Goal: Task Accomplishment & Management: Use online tool/utility

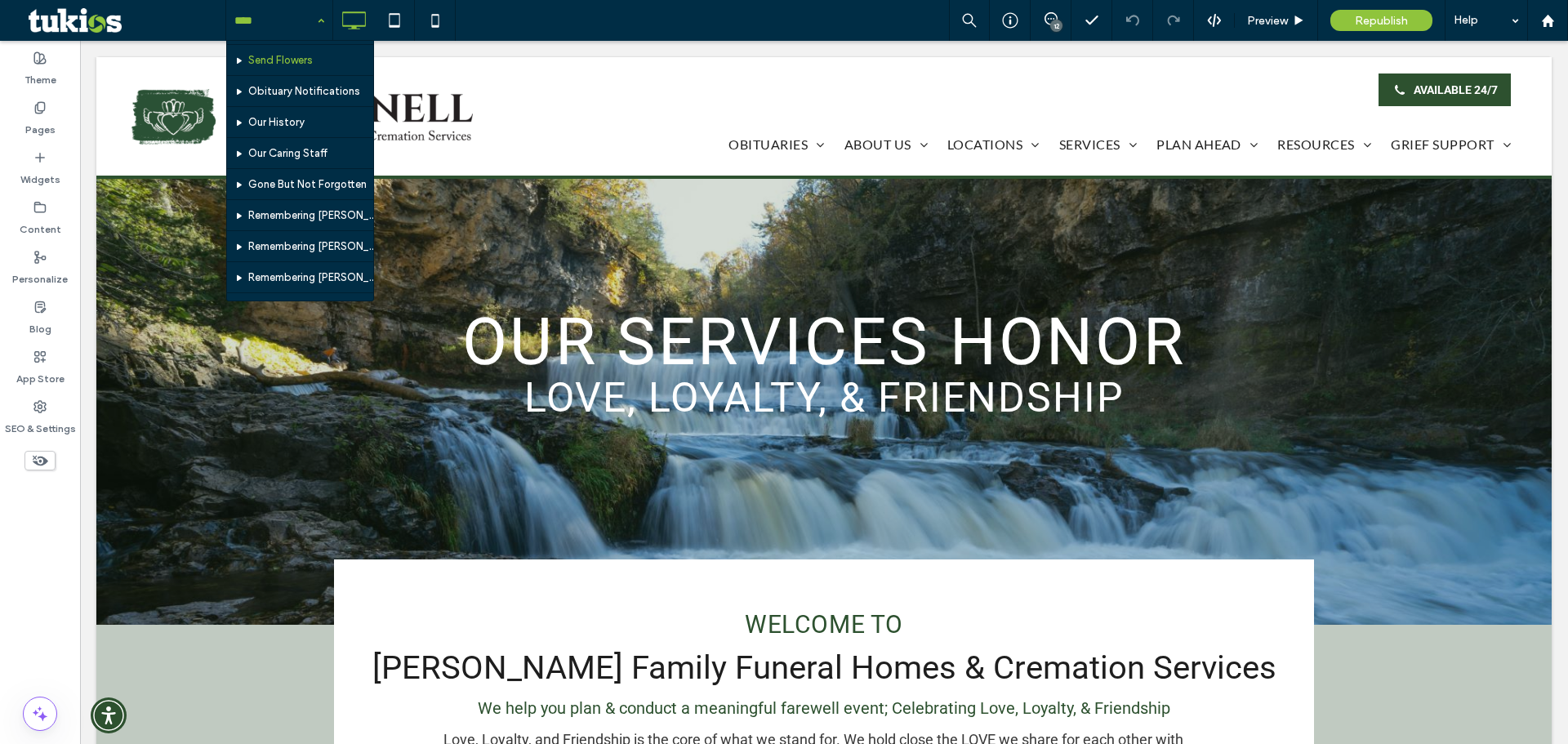
scroll to position [82, 0]
click at [43, 122] on label "Pages" at bounding box center [41, 126] width 31 height 23
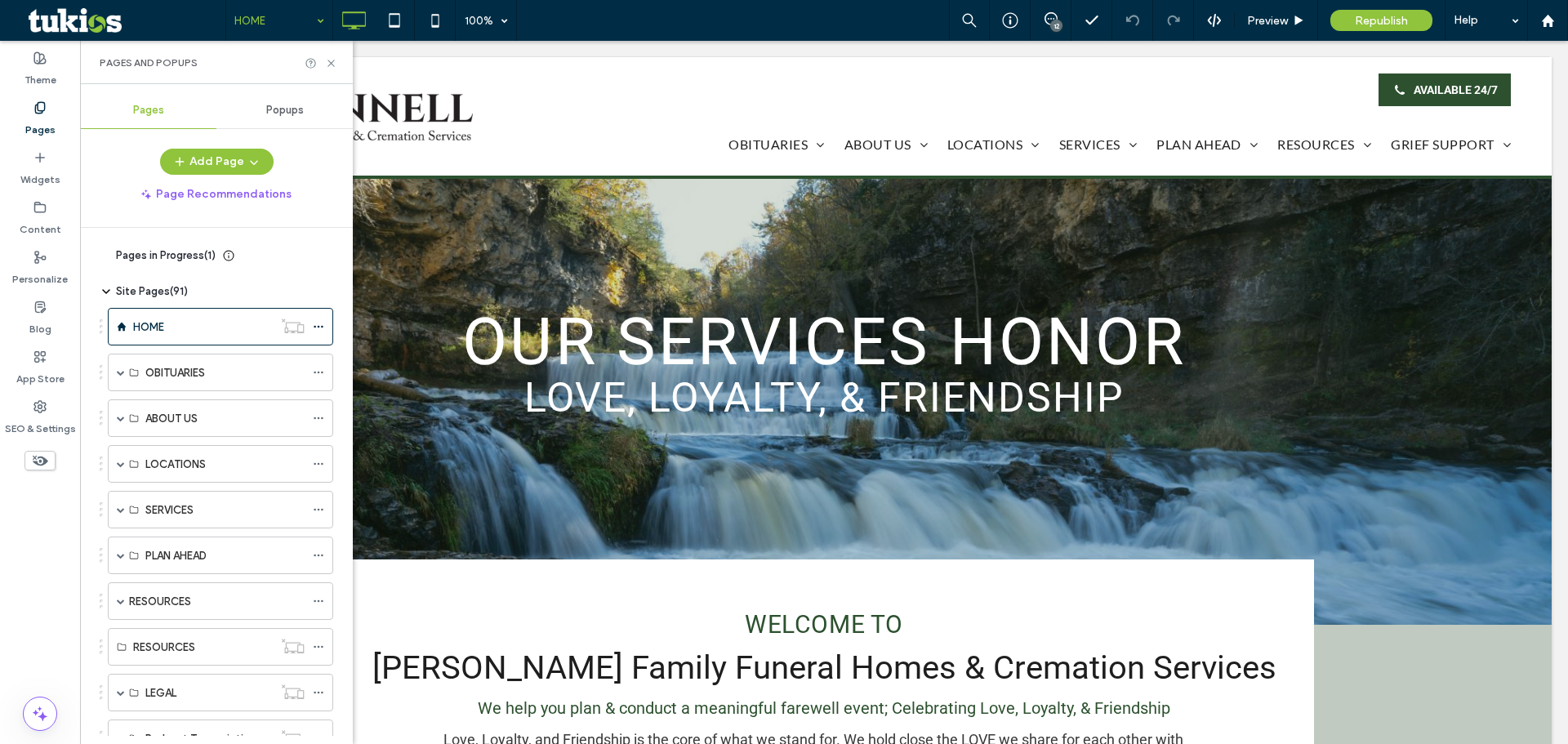
click at [43, 122] on label "Pages" at bounding box center [41, 126] width 31 height 23
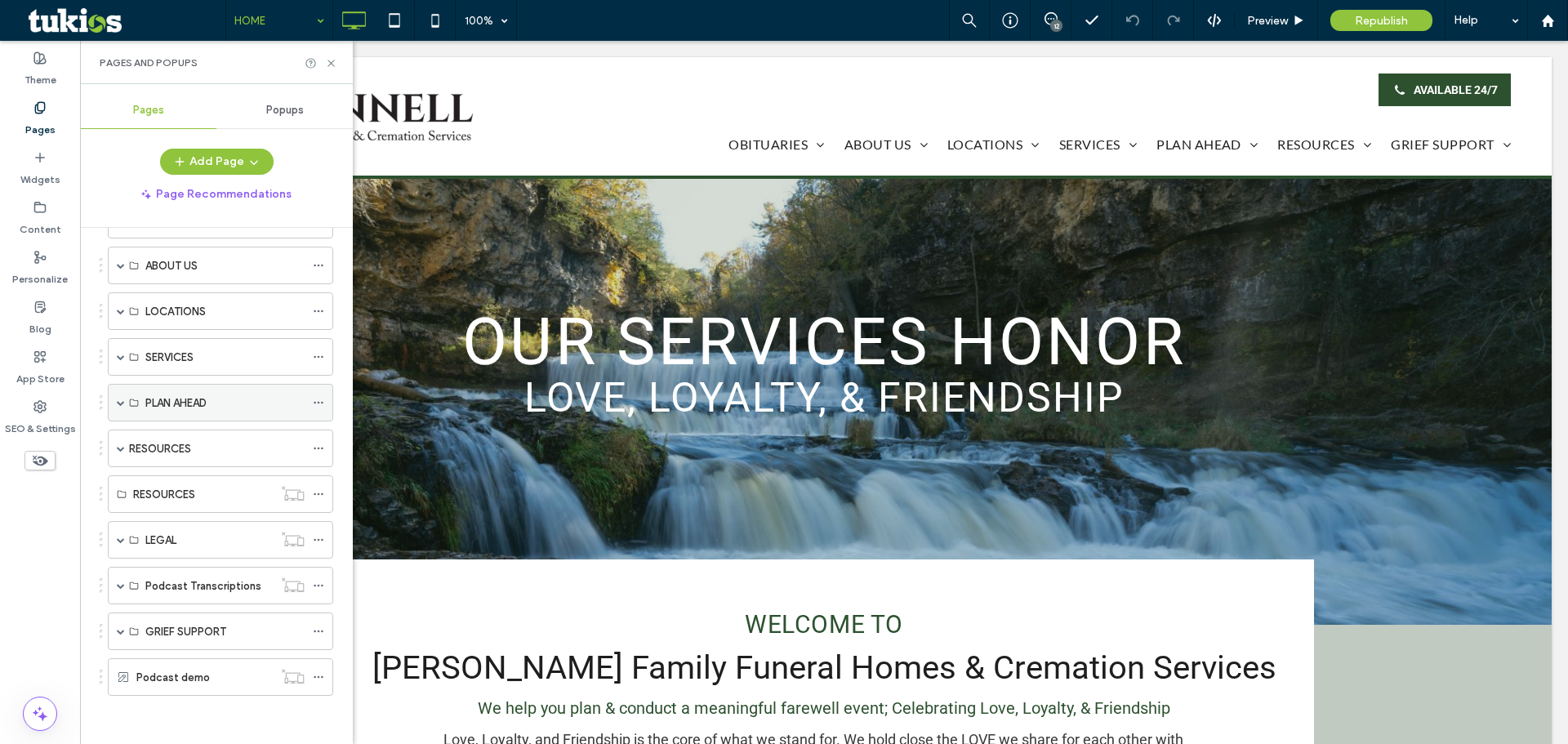
scroll to position [154, 0]
click at [121, 397] on span at bounding box center [121, 402] width 8 height 36
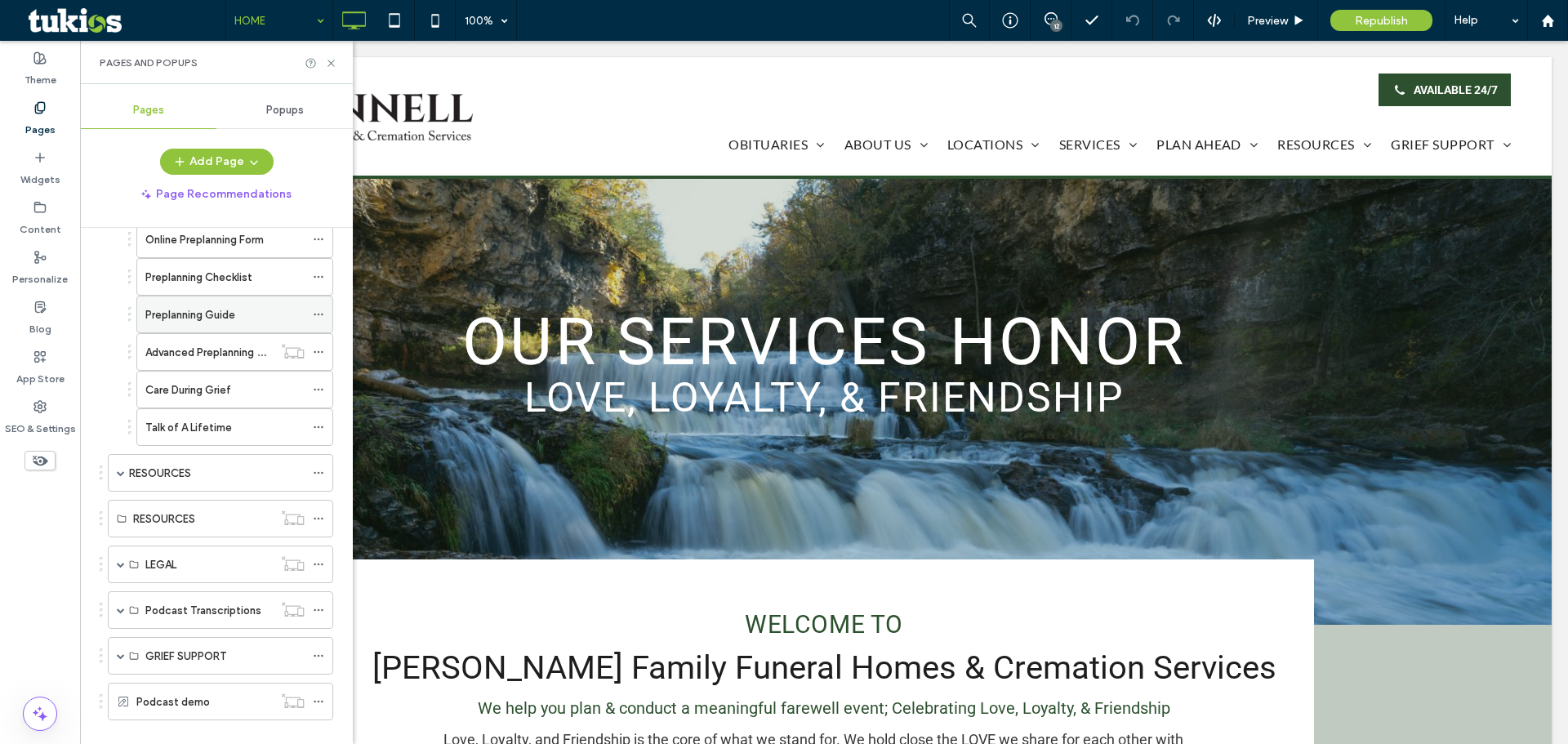
scroll to position [399, 0]
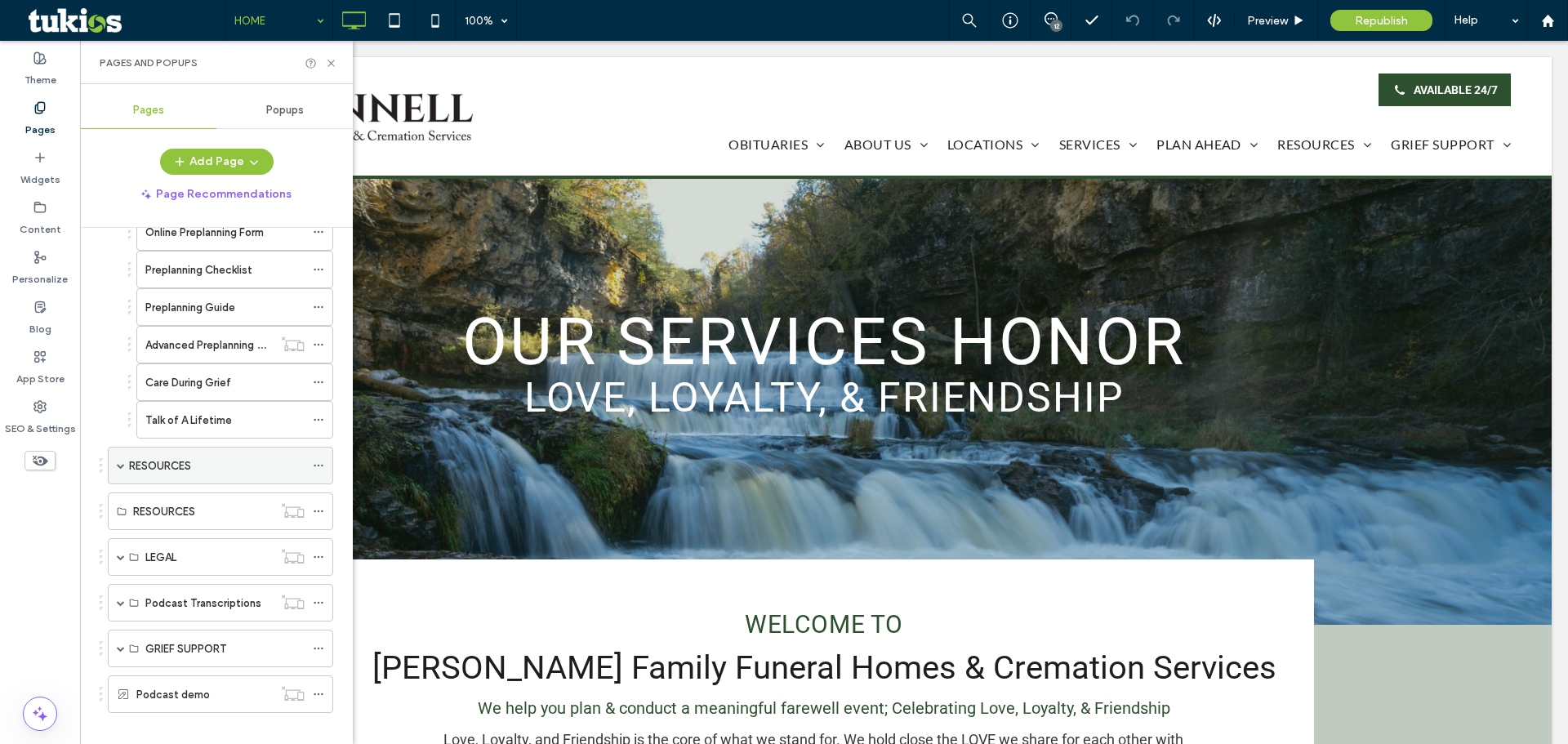
click at [116, 466] on div "RESOURCES" at bounding box center [220, 466] width 225 height 37
click at [120, 649] on span at bounding box center [121, 649] width 8 height 9
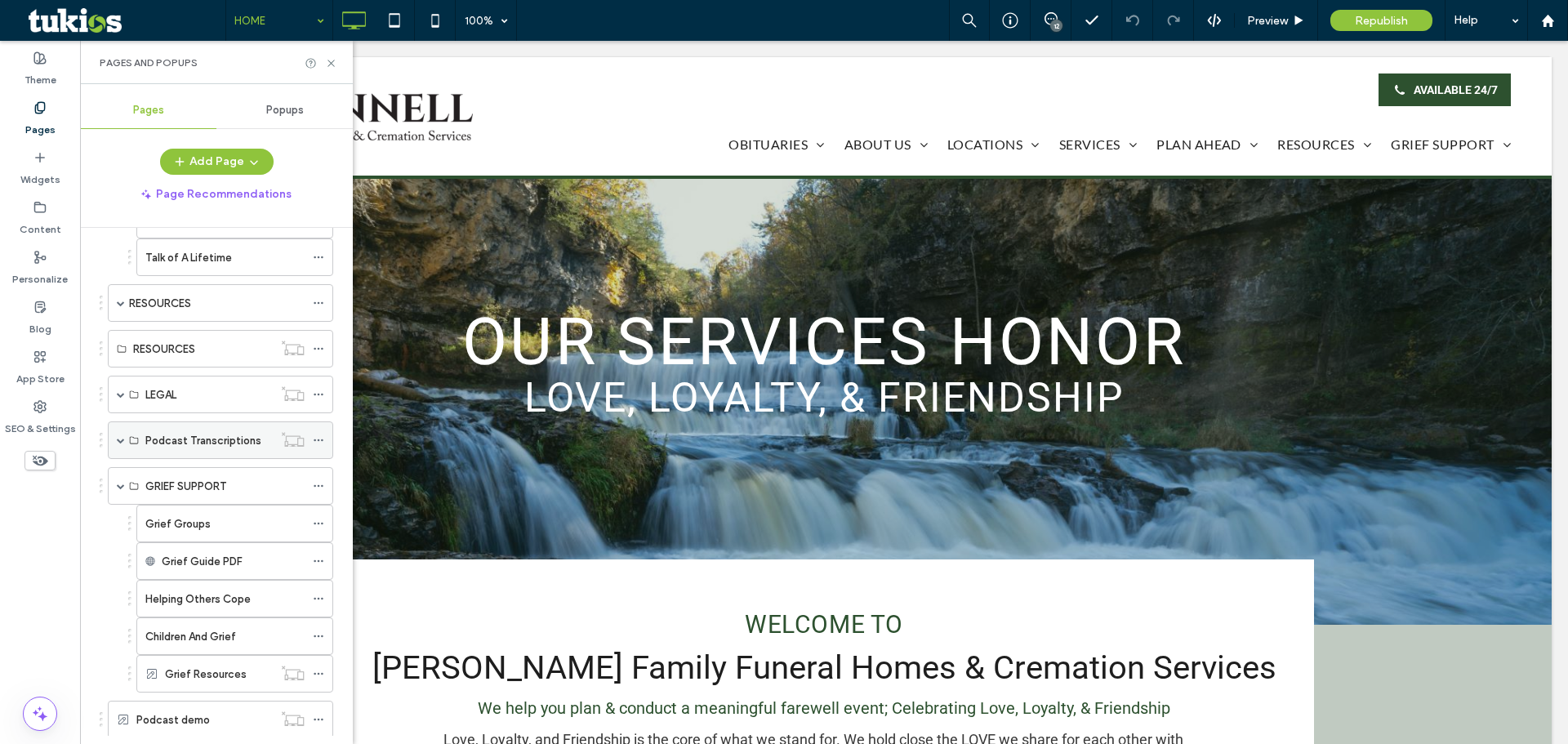
scroll to position [562, 0]
click at [210, 519] on div "Grief Groups" at bounding box center [224, 523] width 159 height 17
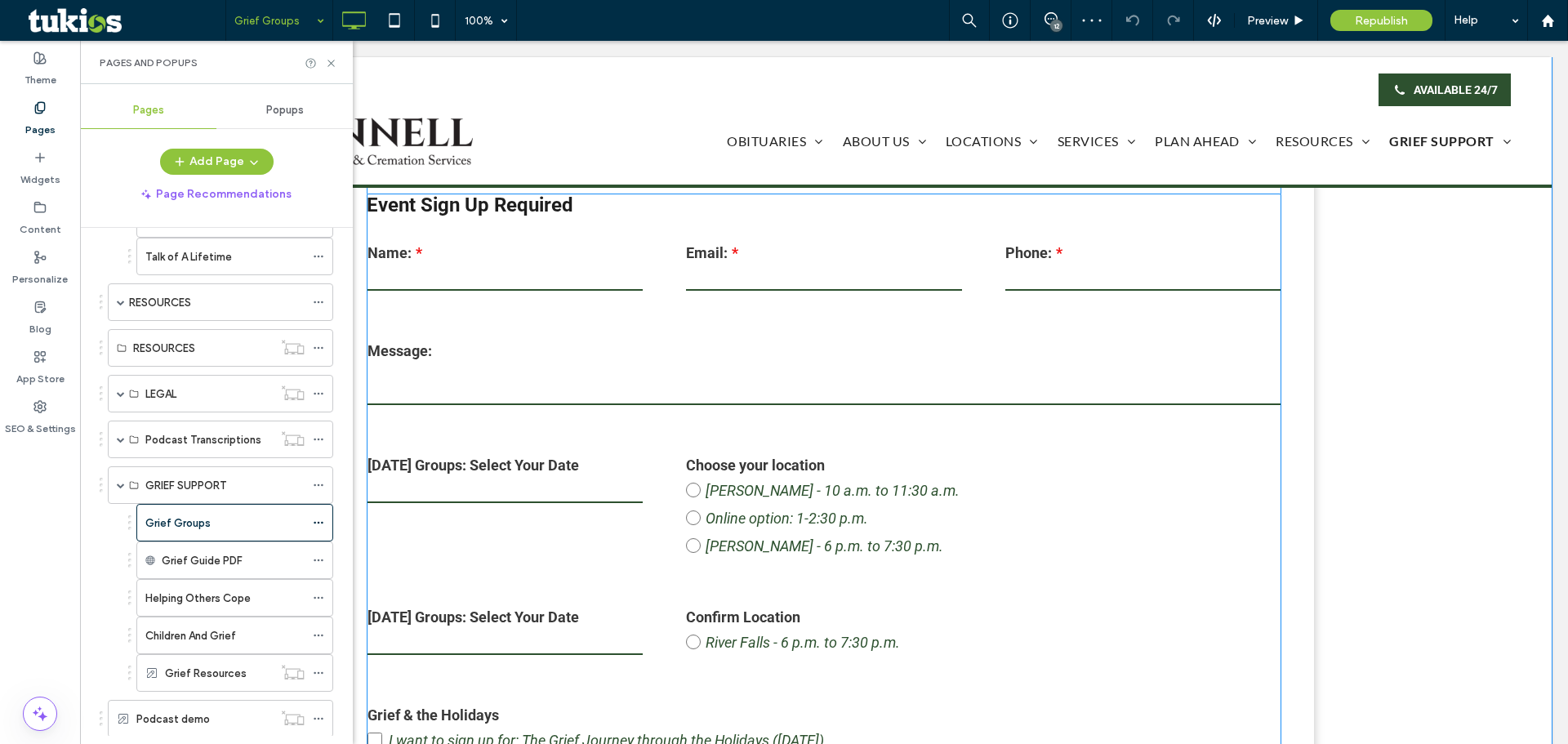
scroll to position [1798, 0]
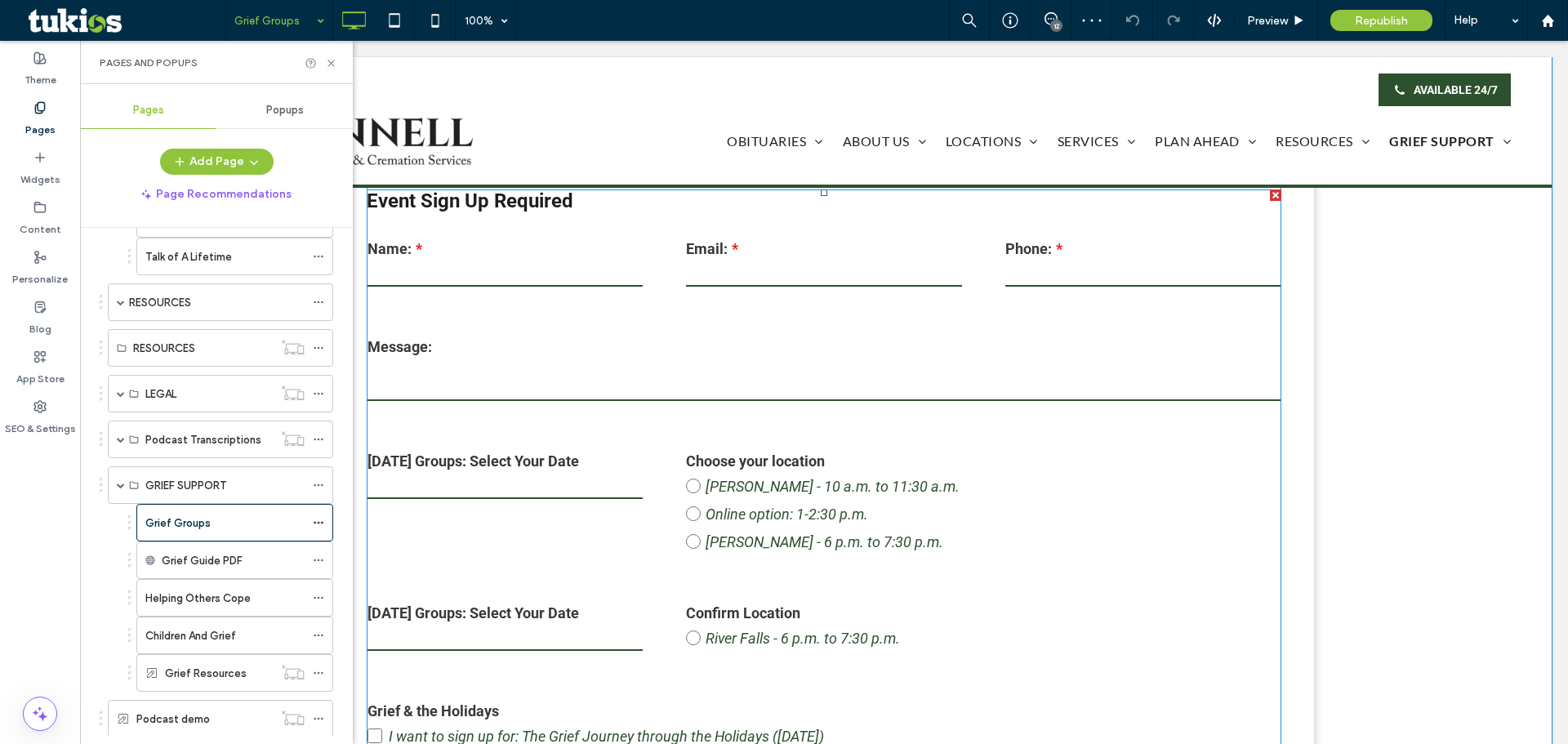
click at [826, 435] on div "Name: Email: Phone: Message: [DATE] Groups: Select Your Date ***** ****** *****…" at bounding box center [824, 486] width 958 height 560
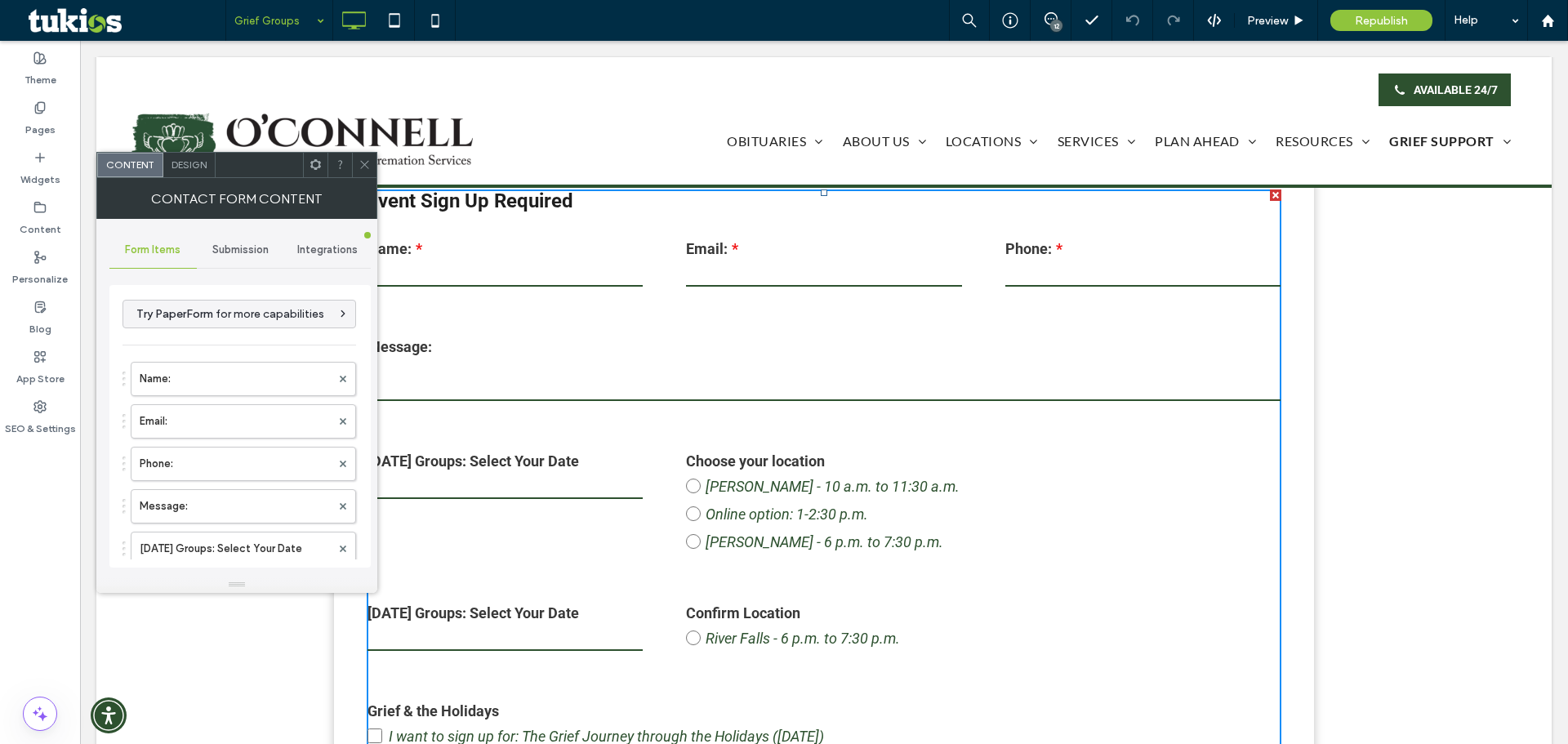
click at [235, 245] on span "Submission" at bounding box center [241, 249] width 56 height 13
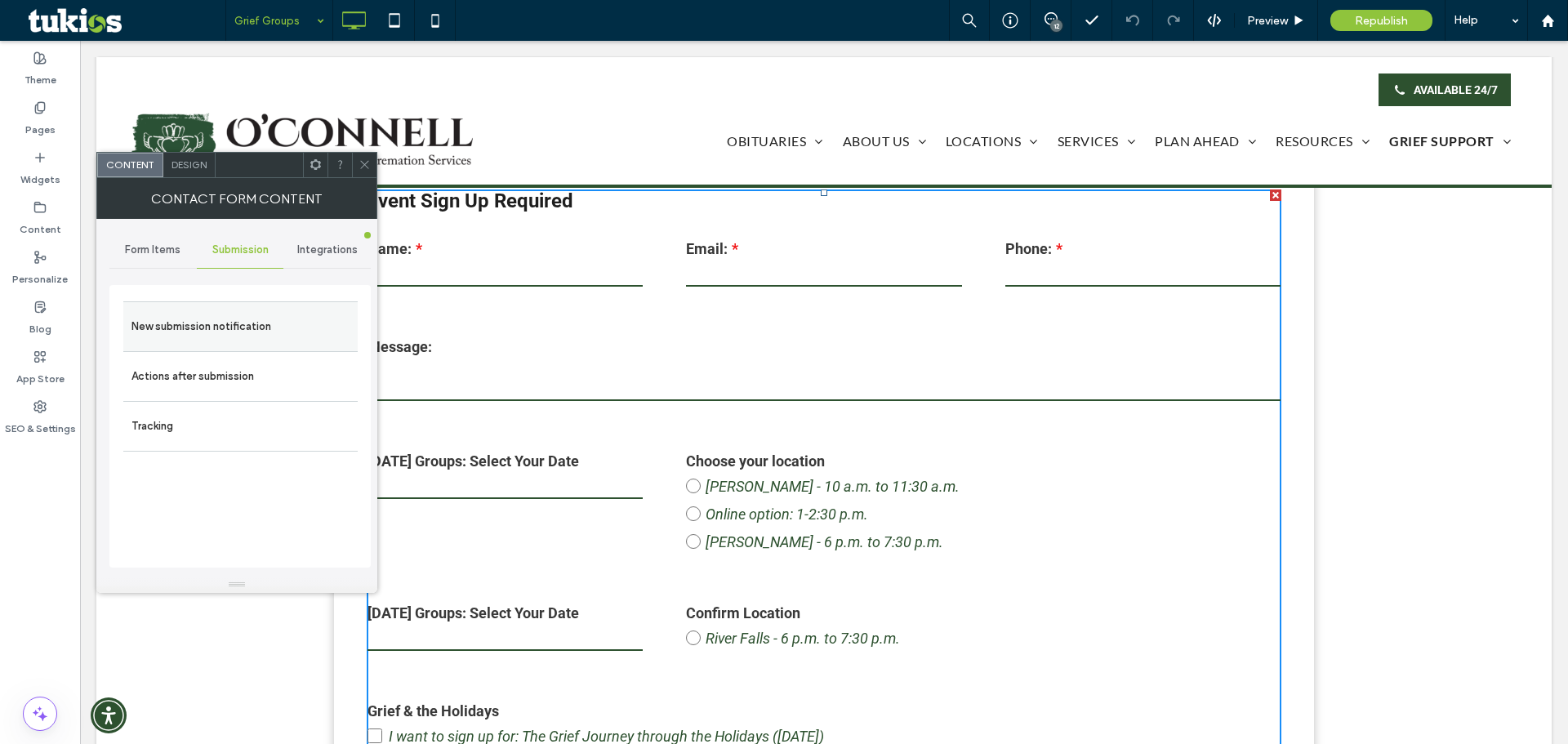
click at [189, 334] on label "New submission notification" at bounding box center [241, 327] width 218 height 32
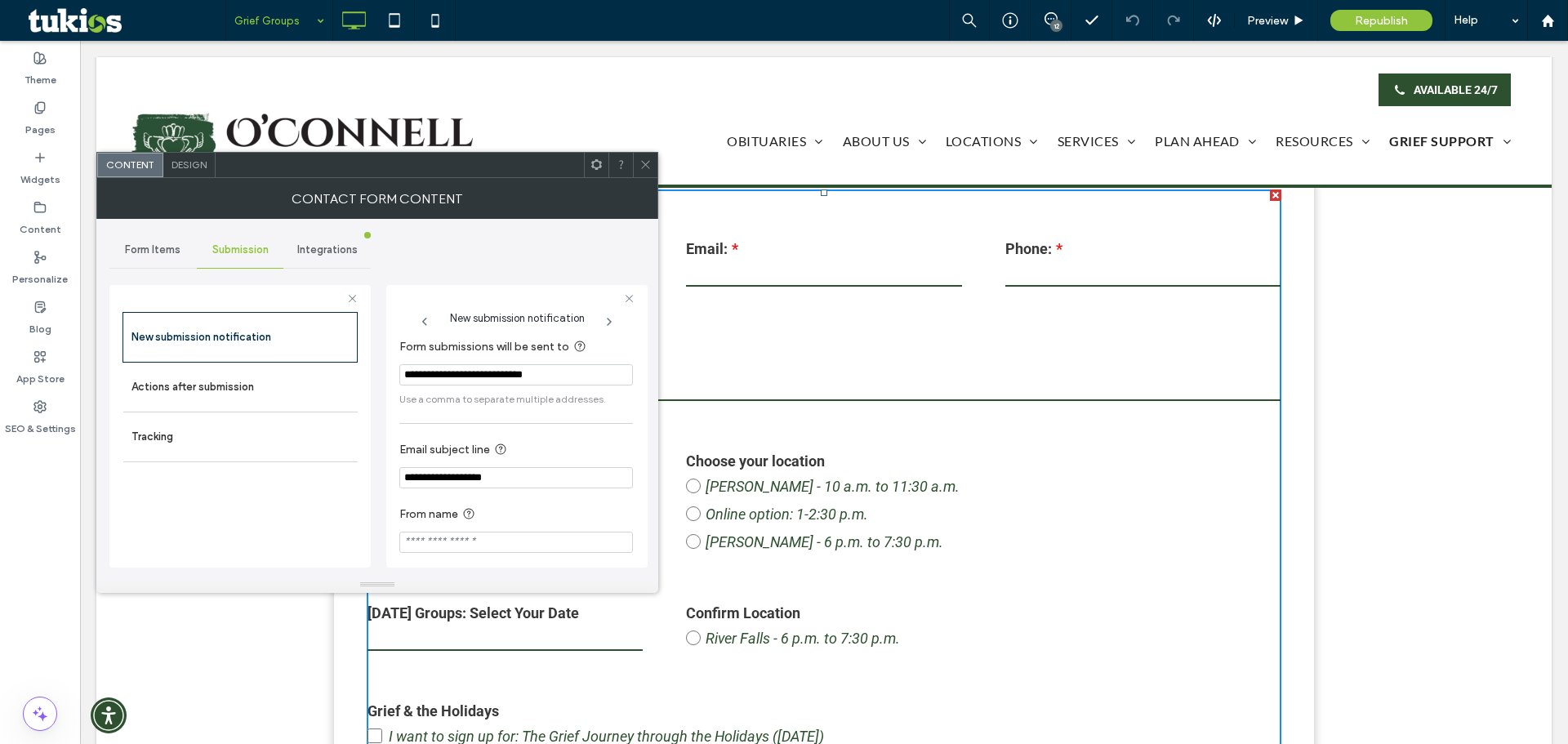
scroll to position [0, 0]
click at [239, 386] on label "Actions after submission" at bounding box center [241, 387] width 218 height 32
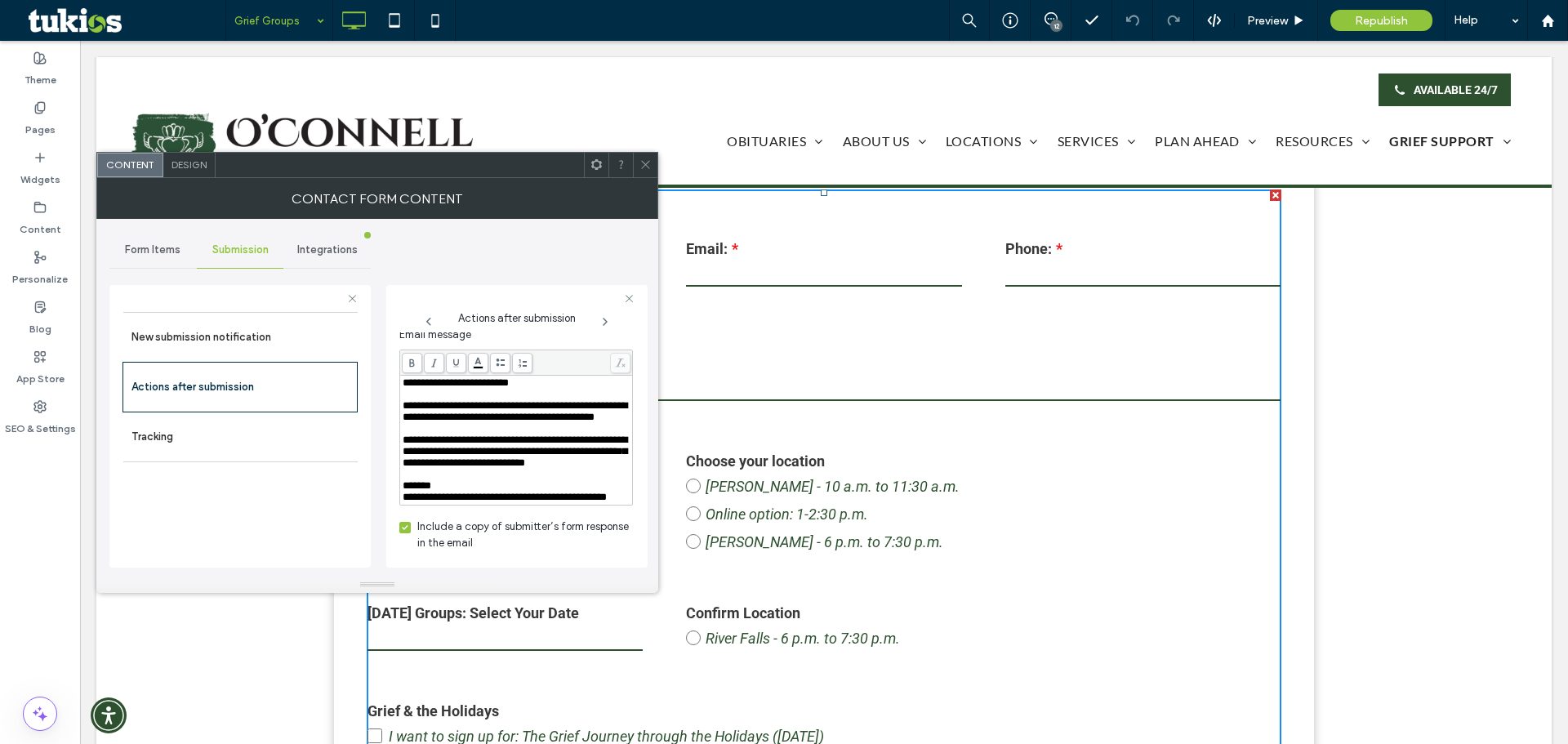
scroll to position [741, 0]
click at [323, 253] on span "Integrations" at bounding box center [327, 249] width 60 height 13
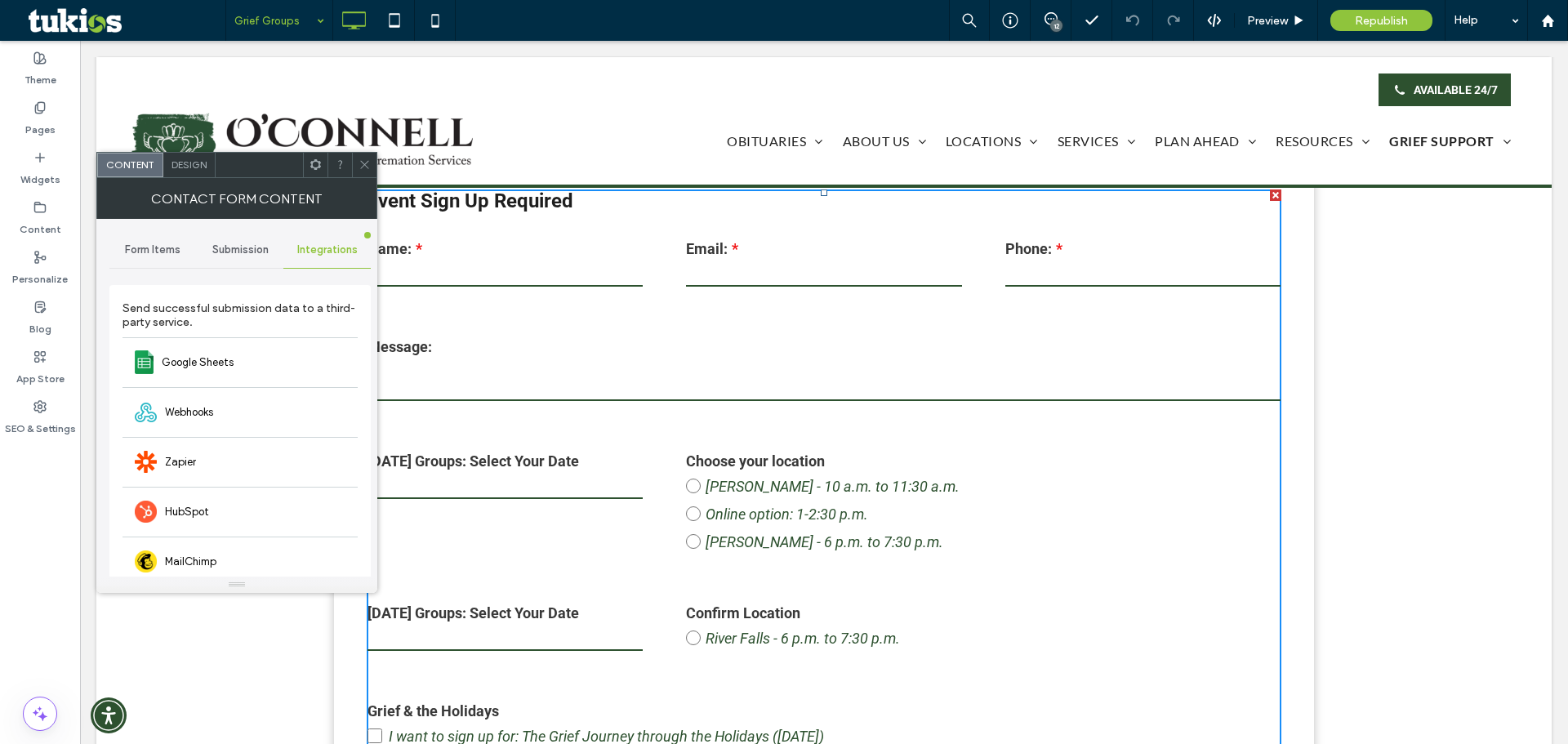
click at [235, 248] on span "Submission" at bounding box center [241, 249] width 56 height 13
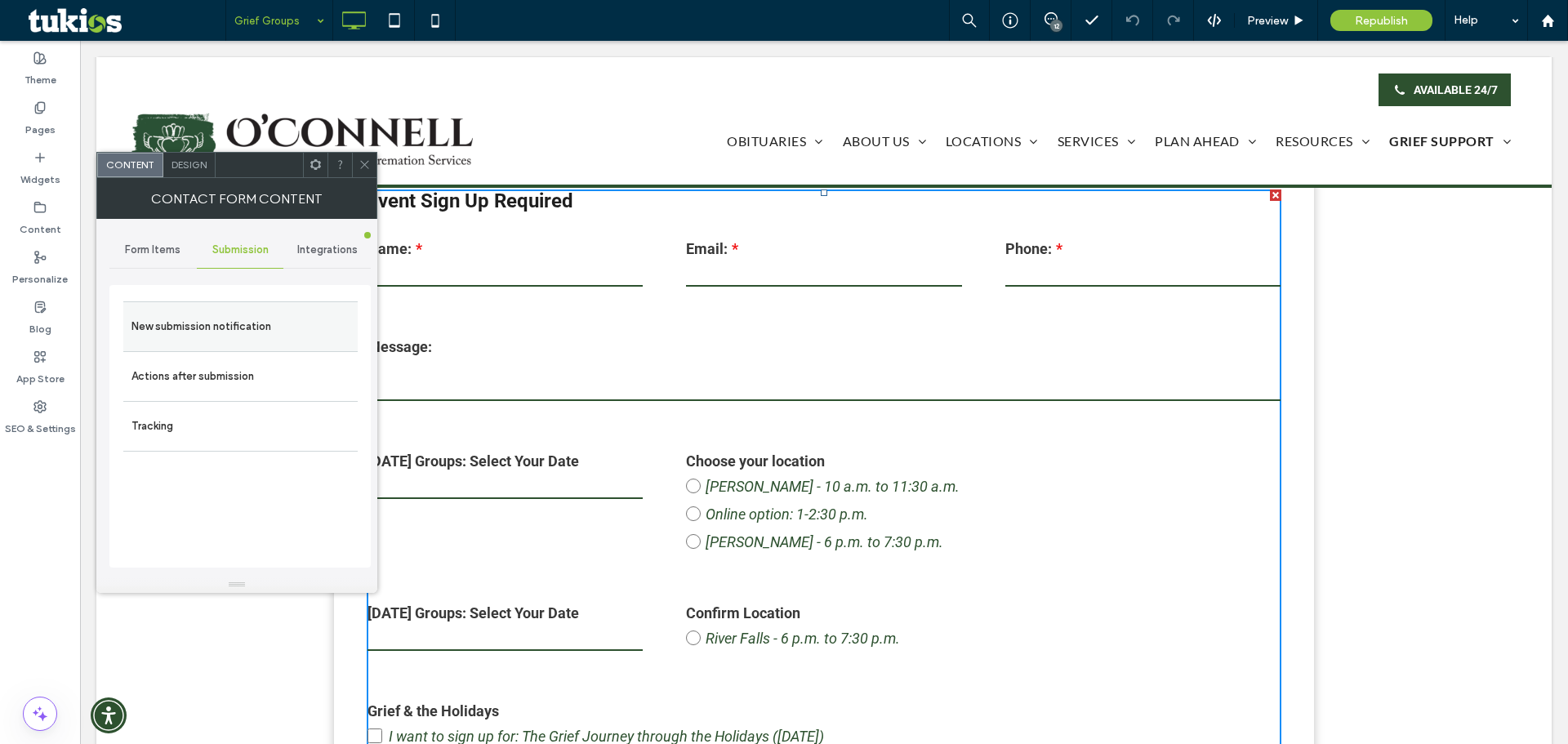
click at [204, 332] on label "New submission notification" at bounding box center [241, 327] width 218 height 32
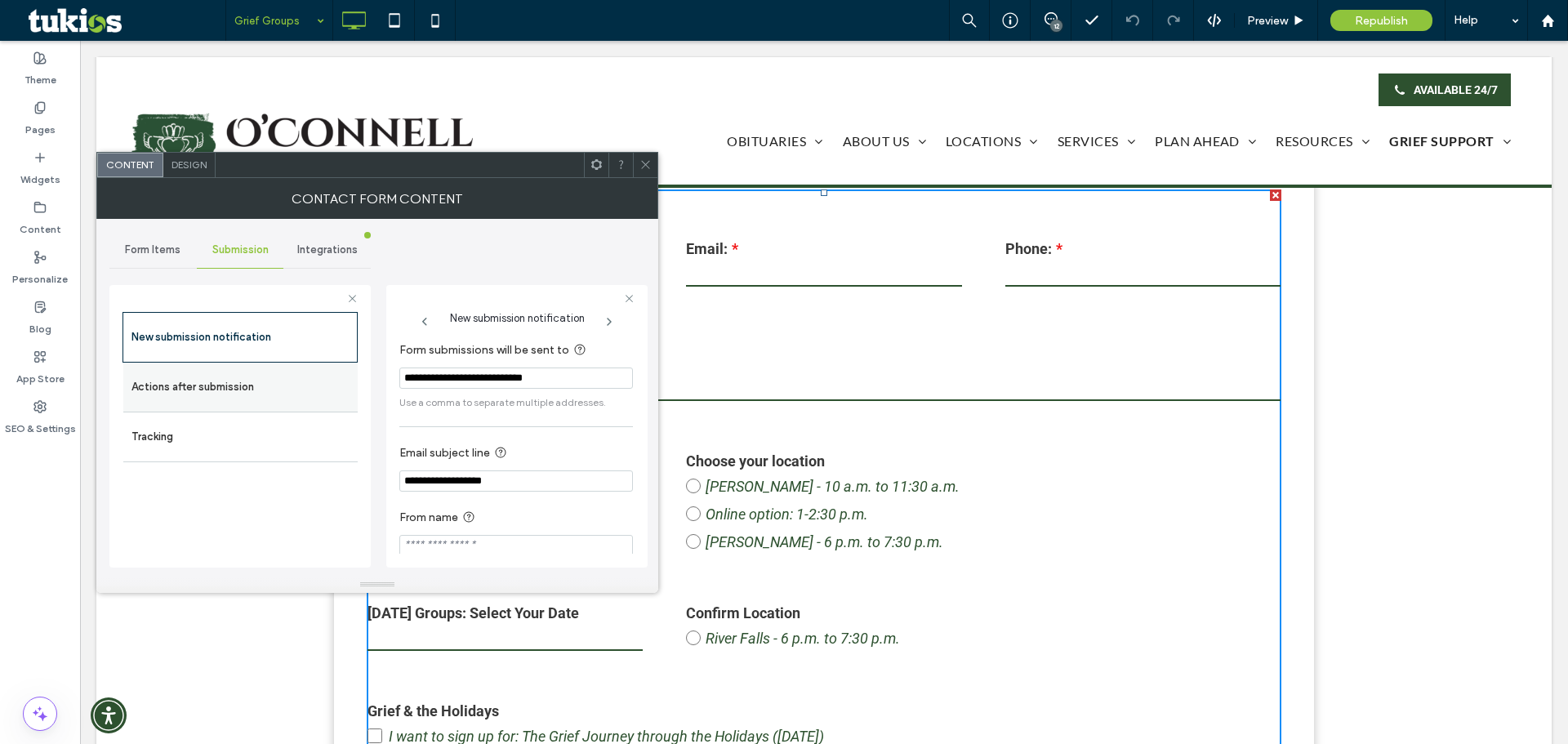
click at [214, 373] on label "Actions after submission" at bounding box center [241, 387] width 218 height 32
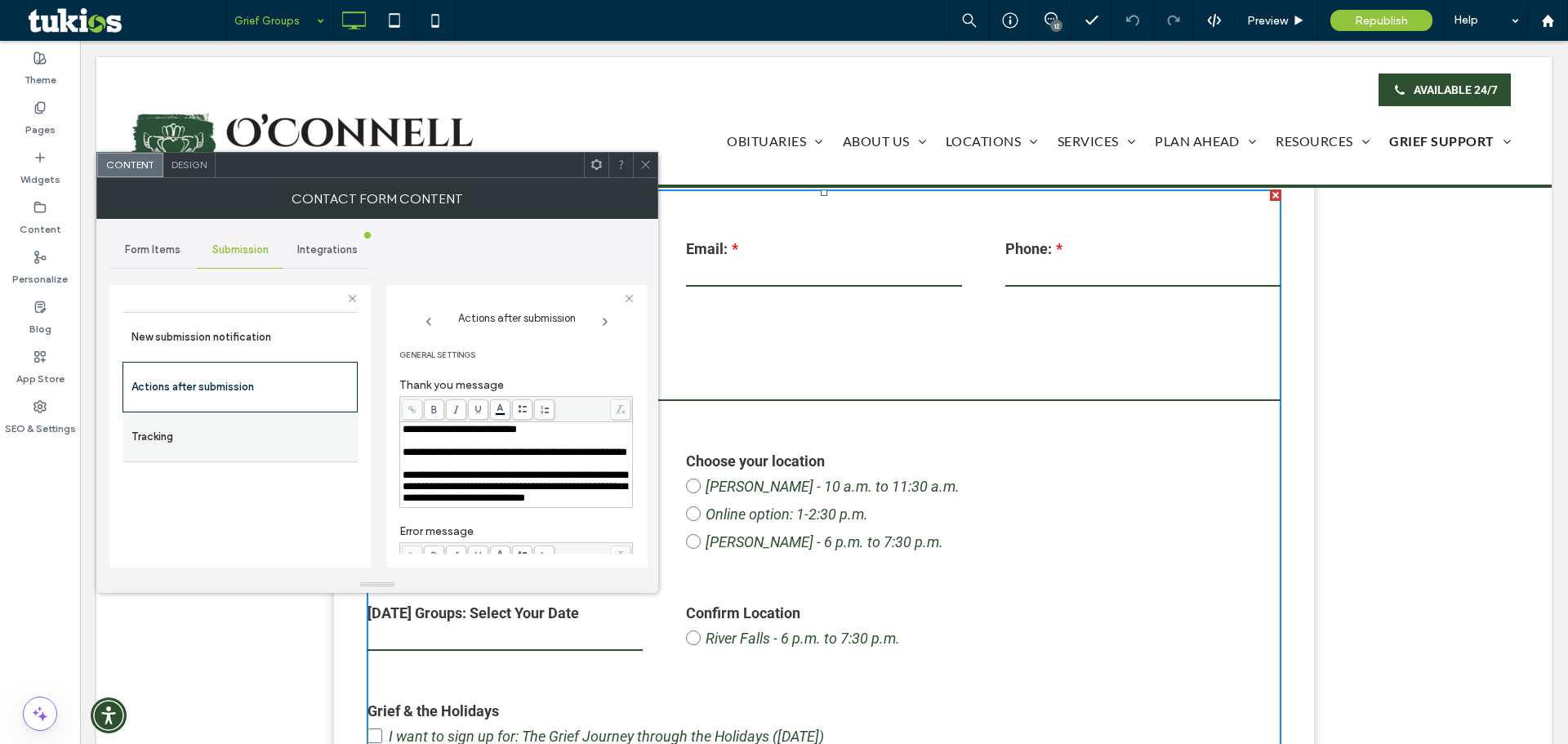
click at [252, 427] on label "Tracking" at bounding box center [241, 437] width 218 height 32
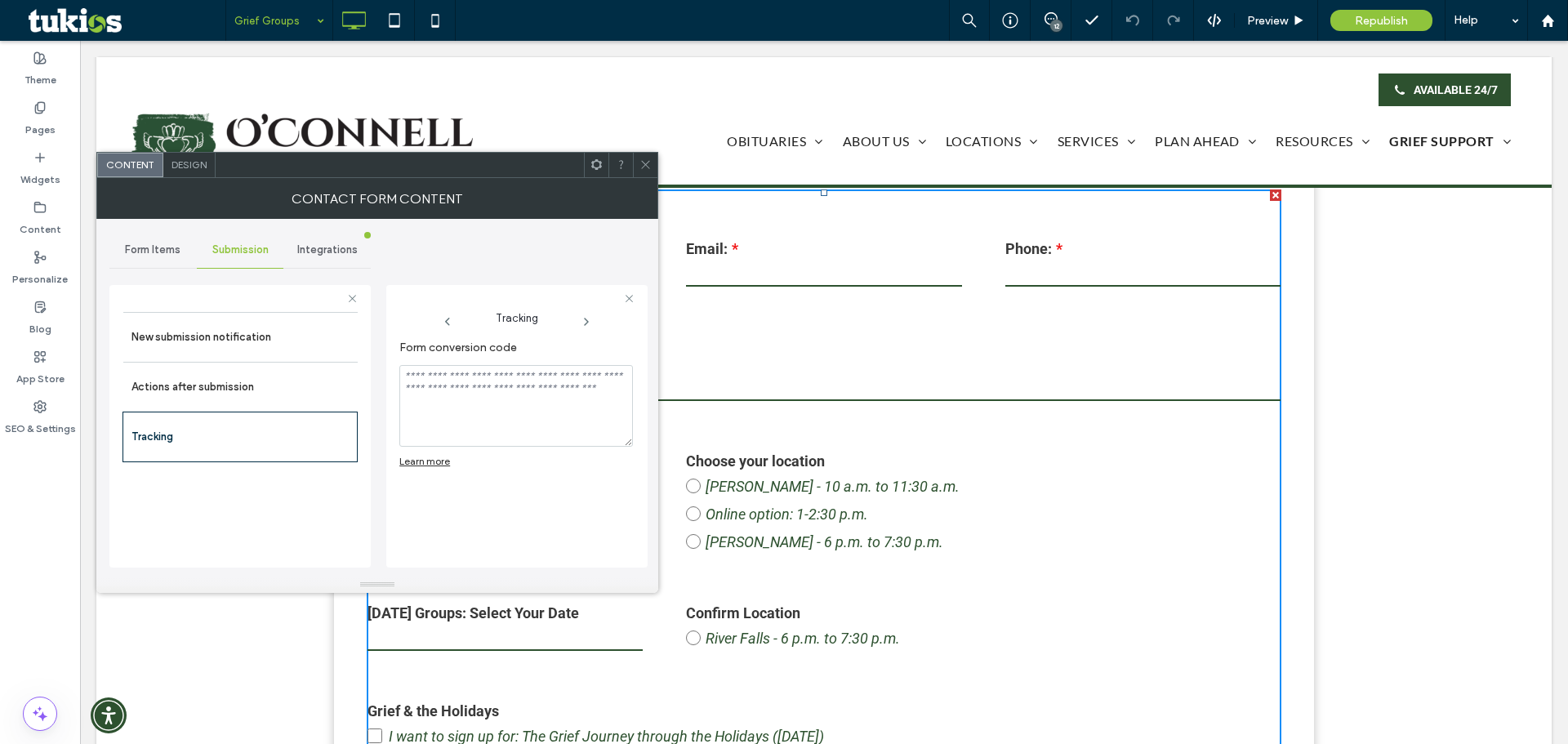
click at [153, 248] on span "Form Items" at bounding box center [152, 249] width 55 height 13
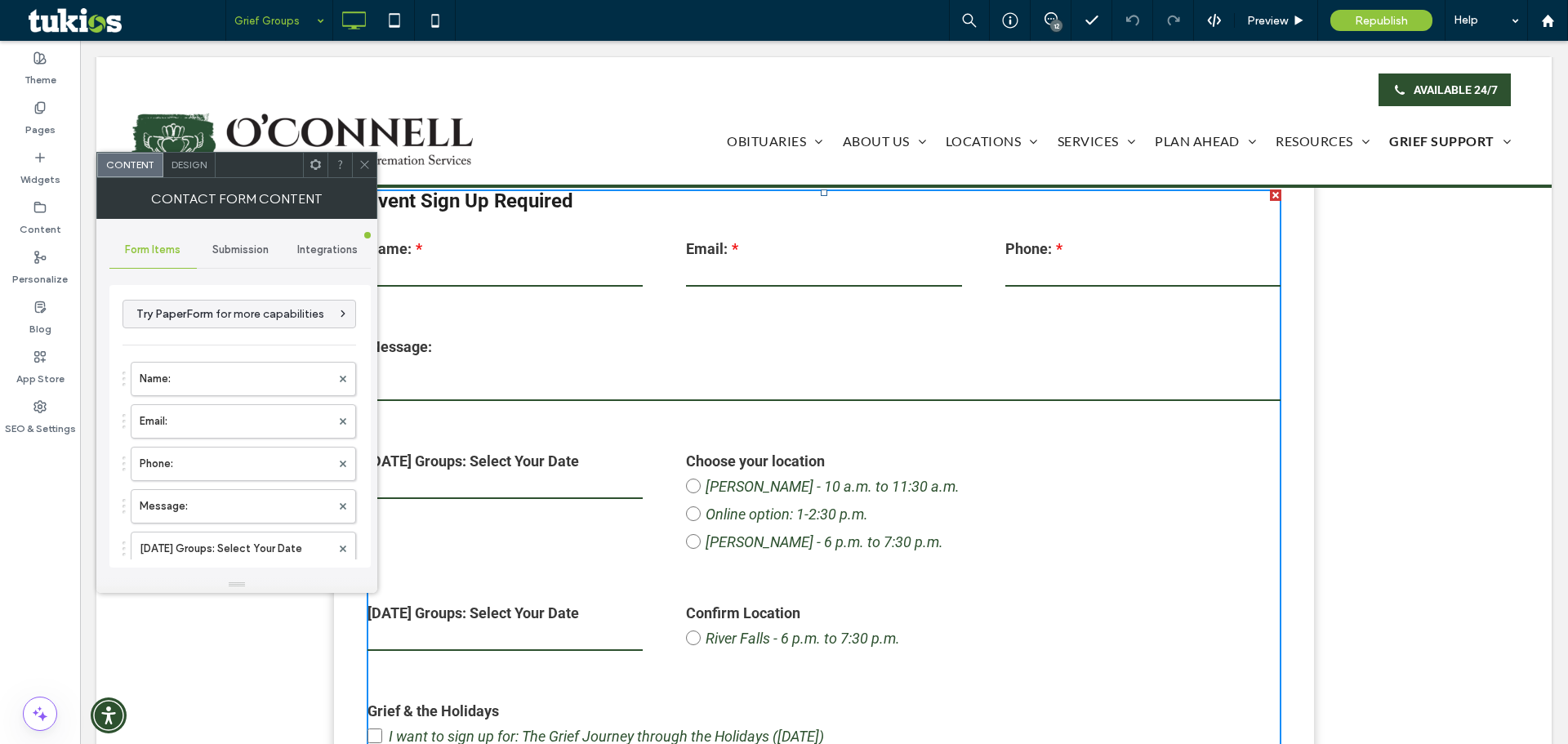
click at [370, 171] on span at bounding box center [365, 165] width 12 height 25
